Goal: Find specific fact: Find specific fact

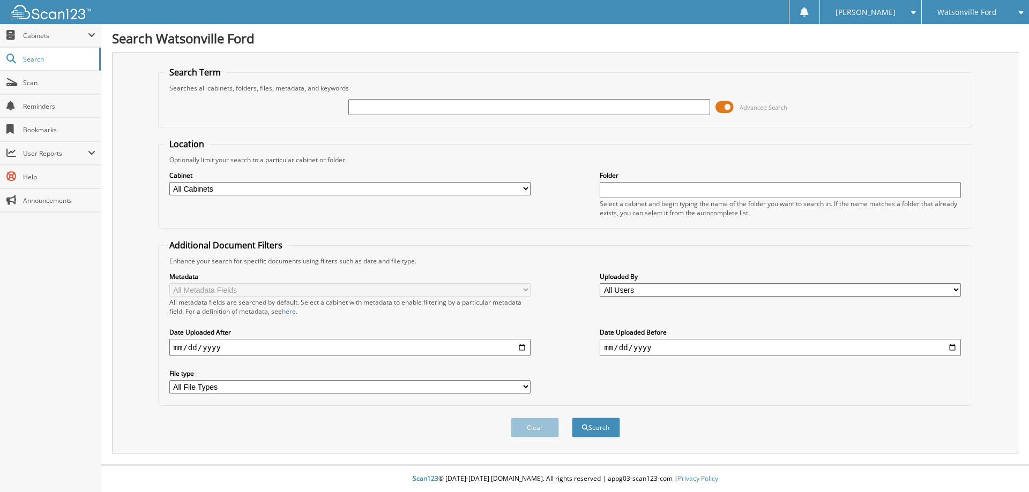
click at [721, 110] on span at bounding box center [724, 107] width 18 height 16
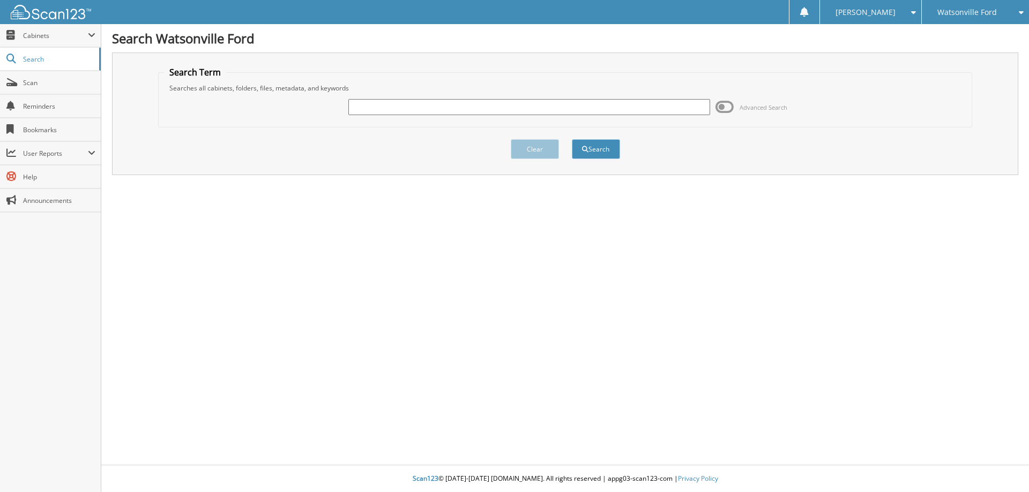
click at [616, 112] on input "text" at bounding box center [528, 107] width 361 height 16
type input "pf1051"
click at [572, 139] on button "Search" at bounding box center [596, 149] width 48 height 20
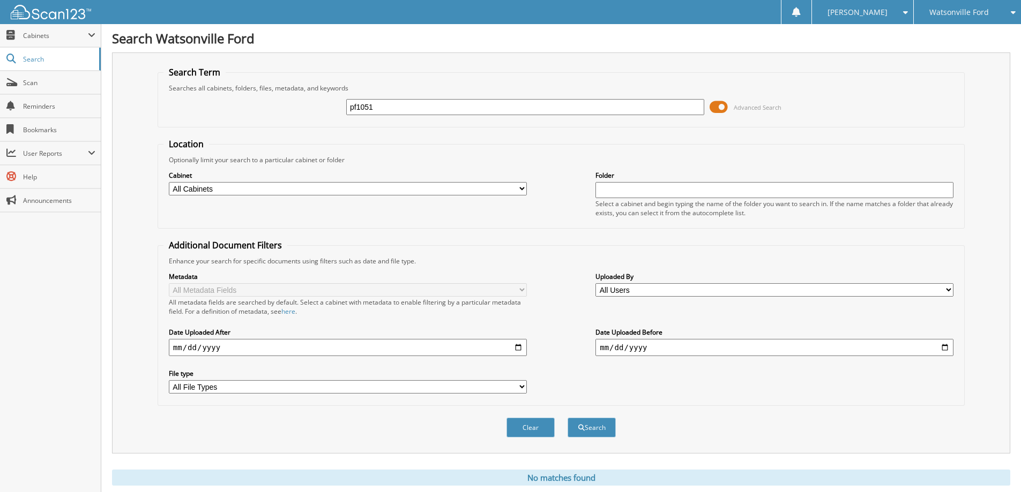
click at [722, 110] on span at bounding box center [718, 107] width 18 height 16
